Goal: Register for event/course

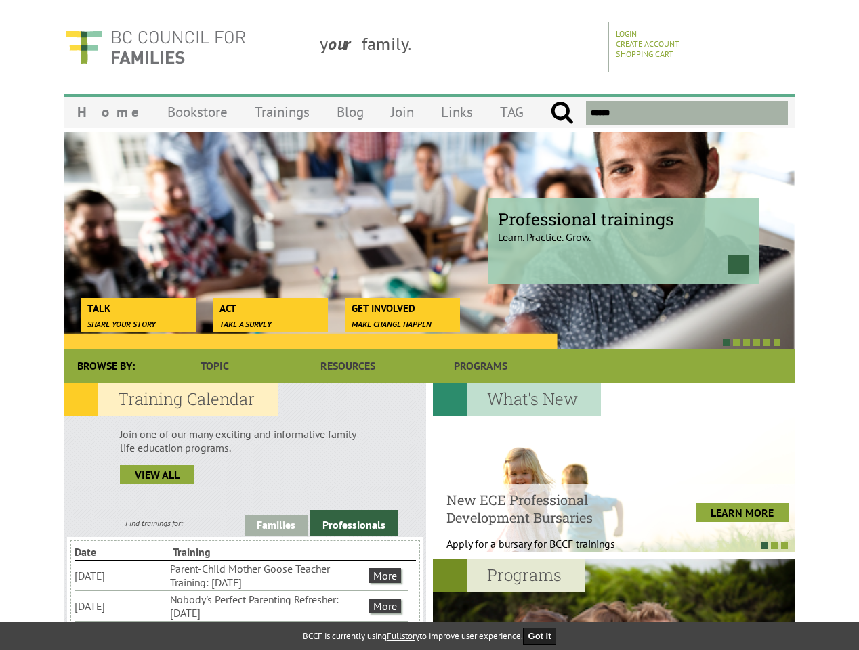
click at [430, 336] on div at bounding box center [415, 342] width 732 height 14
click at [415, 342] on div at bounding box center [415, 342] width 732 height 14
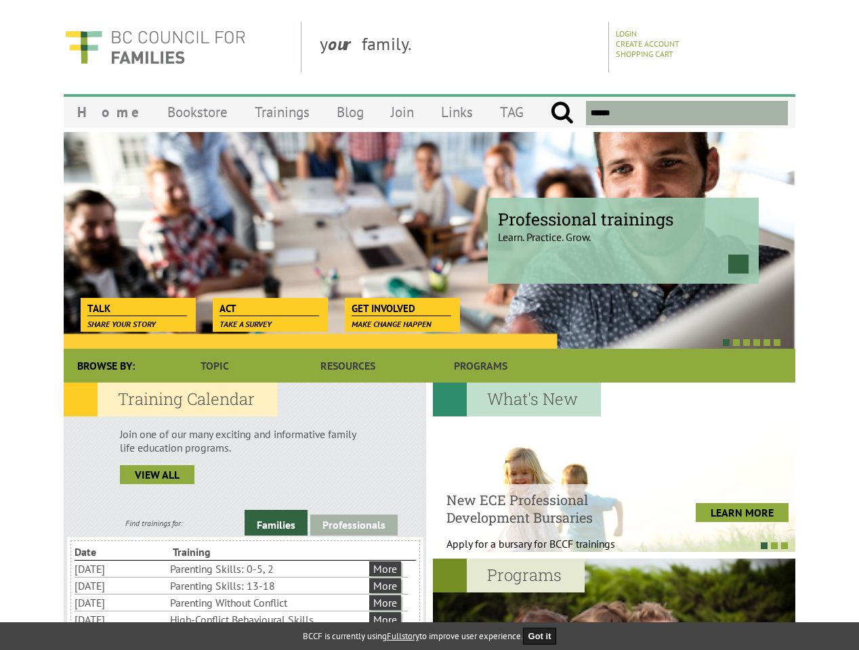
click at [276, 525] on link "Families" at bounding box center [276, 523] width 63 height 26
click at [354, 523] on link "Professionals" at bounding box center [353, 525] width 87 height 21
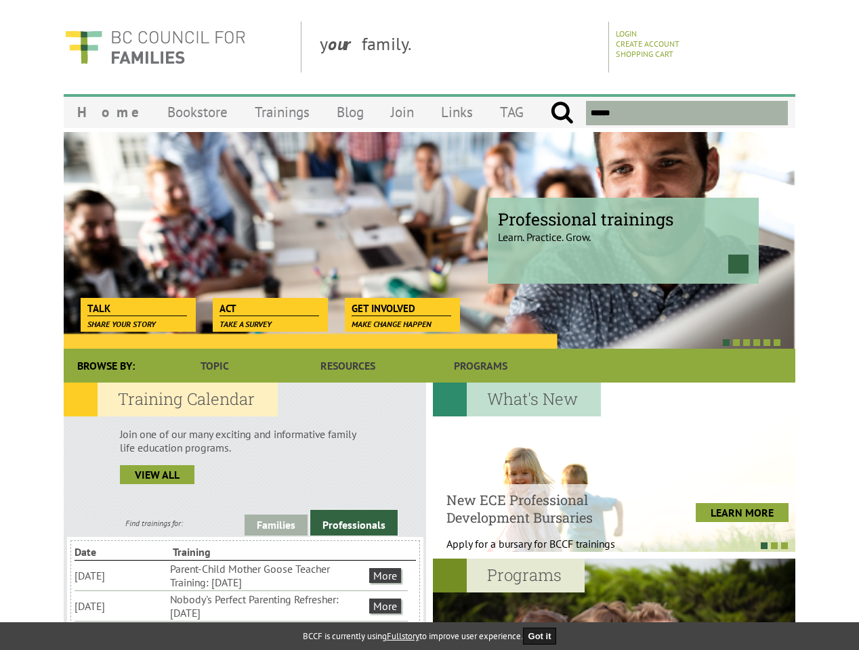
click at [241, 606] on li "Nobody's Perfect Parenting Refresher: [DATE]" at bounding box center [268, 607] width 196 height 30
click at [614, 468] on div at bounding box center [614, 467] width 363 height 169
click at [607, 545] on div at bounding box center [607, 546] width 363 height 14
click at [614, 604] on div at bounding box center [614, 643] width 363 height 169
click at [544, 636] on button "Got it" at bounding box center [540, 636] width 34 height 17
